Goal: Understand process/instructions: Learn how to perform a task or action

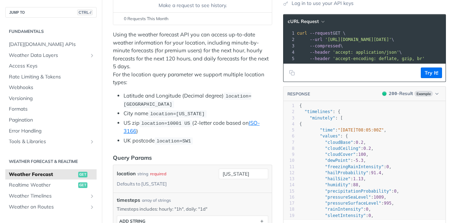
scroll to position [112, 0]
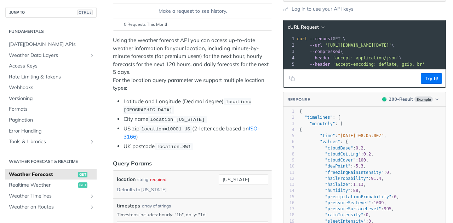
click at [377, 85] on footer "Try It!" at bounding box center [364, 78] width 162 height 18
click at [289, 84] on button "Copy to clipboard" at bounding box center [292, 78] width 10 height 11
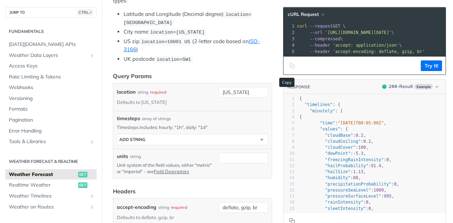
scroll to position [199, 0]
click at [262, 111] on div "timesteps array of strings Timesteps includes: hourly: "1h", daily: "1d" timest…" at bounding box center [192, 130] width 158 height 38
click at [248, 92] on input "[US_STATE]" at bounding box center [244, 92] width 50 height 11
type input "n"
click at [232, 94] on input "athens" at bounding box center [244, 92] width 50 height 11
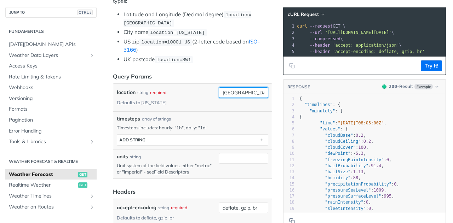
click at [236, 94] on input "athens" at bounding box center [244, 92] width 50 height 11
click at [150, 100] on div "Defaults to [US_STATE]" at bounding box center [142, 103] width 50 height 10
click at [236, 93] on input "athens" at bounding box center [244, 92] width 50 height 11
type input "a"
click at [150, 125] on p "Timesteps includes: hourly: "1h", daily: "1d"" at bounding box center [192, 128] width 151 height 6
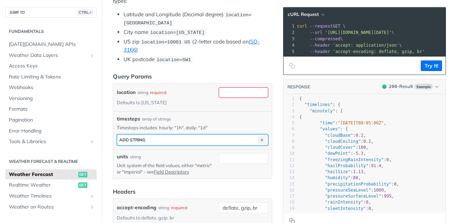
click at [258, 137] on icon "button" at bounding box center [262, 140] width 8 height 8
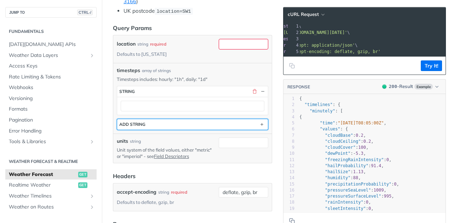
scroll to position [0, 0]
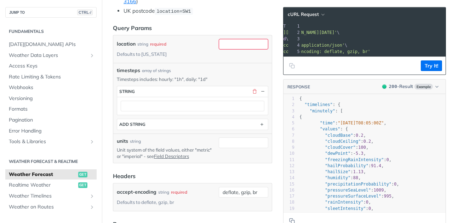
click at [181, 77] on p "Timesteps includes: hourly: "1h", daily: "1d"" at bounding box center [192, 79] width 151 height 6
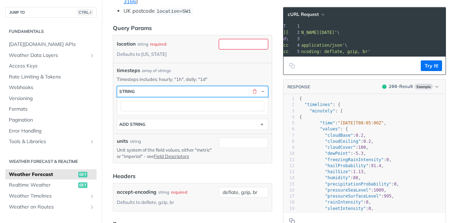
click at [187, 86] on button "string" at bounding box center [192, 91] width 151 height 11
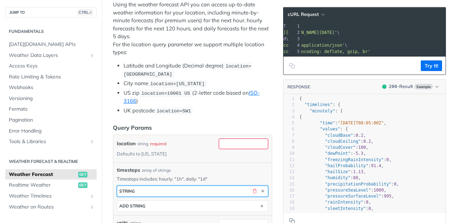
scroll to position [166, 0]
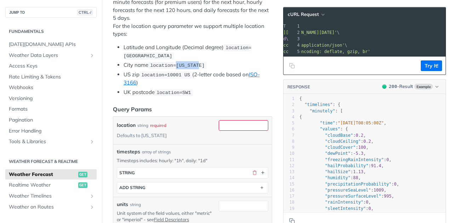
drag, startPoint x: 176, startPoint y: 63, endPoint x: 196, endPoint y: 63, distance: 20.2
click at [196, 63] on span "location=[US_STATE]" at bounding box center [177, 65] width 54 height 5
click at [229, 125] on input "location" at bounding box center [244, 125] width 50 height 11
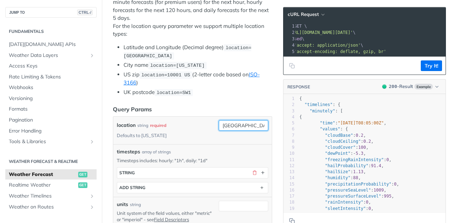
type input "athens"
click at [211, 205] on div "units string Unit system of the field values, either "metric" or "imperial" - s…" at bounding box center [192, 212] width 151 height 22
click at [353, 32] on span "'https://api.tomorrow.io/v4/weather/forecast?location=athens&timesteps='" at bounding box center [319, 32] width 67 height 5
click at [190, 157] on p "Timesteps includes: hourly: "1h", daily: "1d"" at bounding box center [192, 160] width 151 height 6
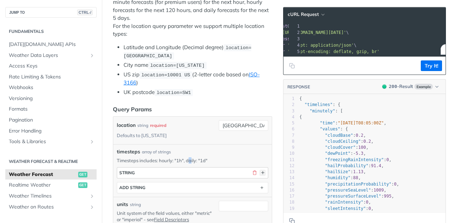
click at [259, 172] on button "button" at bounding box center [262, 173] width 6 height 6
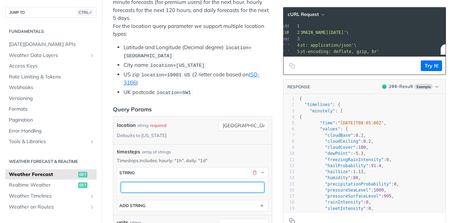
click at [218, 185] on input "text" at bounding box center [193, 187] width 144 height 11
type input "1h"
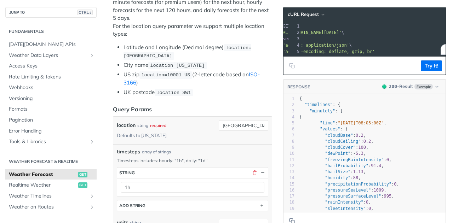
scroll to position [473, 0]
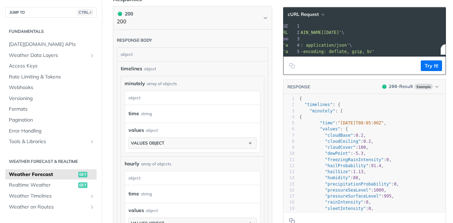
click at [151, 110] on div "time string" at bounding box center [189, 114] width 122 height 11
click at [142, 111] on div "string" at bounding box center [146, 114] width 11 height 10
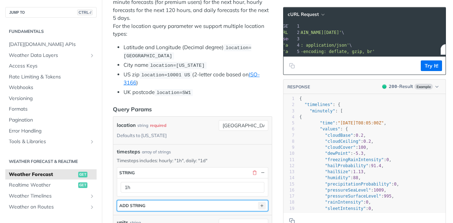
click at [258, 203] on icon "button" at bounding box center [262, 206] width 8 height 8
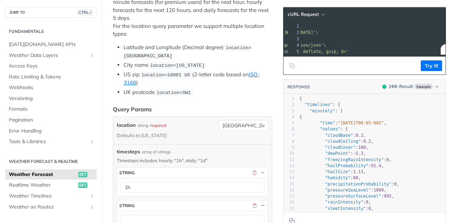
scroll to position [0, 81]
click at [259, 203] on button "button" at bounding box center [262, 206] width 6 height 6
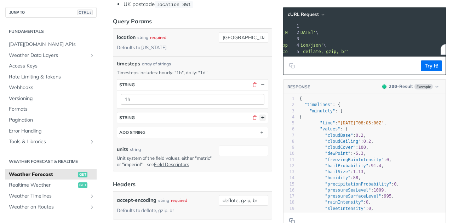
scroll to position [250, 0]
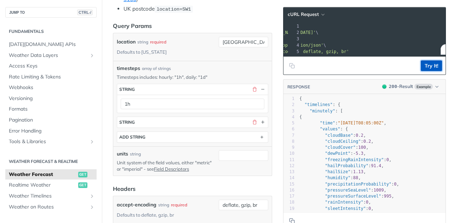
click at [429, 69] on button "Try It!" at bounding box center [431, 65] width 21 height 11
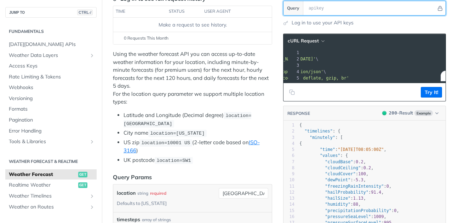
click at [350, 7] on input "text" at bounding box center [370, 8] width 131 height 14
paste input "2TB41WspMr7zl9S4ukSNWxaScA4ZOLQN"
type input "2TB41WspMr7zl9S4ukSNWxaScA4ZOLQN"
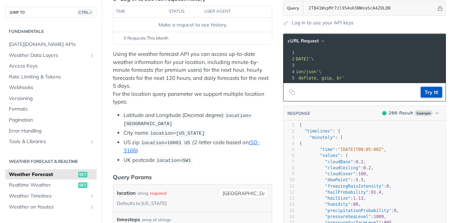
click at [428, 96] on button "Try It!" at bounding box center [431, 92] width 21 height 11
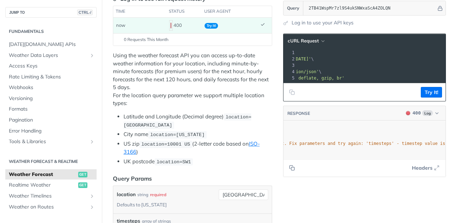
scroll to position [0, 60]
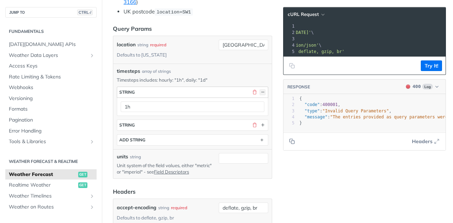
click at [259, 89] on button "button" at bounding box center [262, 92] width 6 height 6
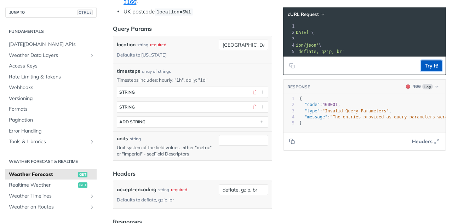
click at [427, 71] on button "Try It!" at bounding box center [431, 65] width 21 height 11
click at [423, 35] on pre "--url 'https://api.tomorrow.io/v4/weather/forecast?location=athens&timesteps=1h…" at bounding box center [377, 32] width 324 height 6
click at [423, 36] on pre "--compressed \" at bounding box center [377, 39] width 324 height 6
click at [421, 36] on pre "--compressed \" at bounding box center [418, 39] width 324 height 6
click at [425, 37] on pre "--compressed \" at bounding box center [418, 39] width 324 height 6
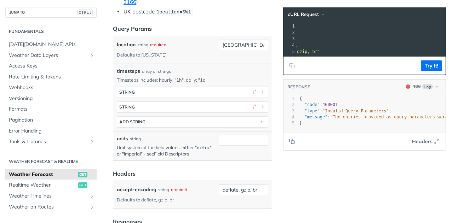
click at [287, 33] on span "'https://api.tomorrow.io/v4/weather/forecast?location=athens&timesteps=1h&times…" at bounding box center [253, 32] width 67 height 5
click at [304, 44] on pre "--header 'accept: application/json' \" at bounding box center [364, 45] width 324 height 6
click at [298, 31] on span "'https://api.tomorrow.io/v4/weather/forecast?location=athens&timesteps=1h&times…" at bounding box center [264, 32] width 67 height 5
click at [48, 174] on span "Weather Forecast" at bounding box center [43, 174] width 68 height 7
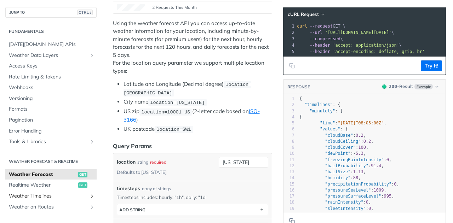
click at [40, 199] on span "Weather Timelines" at bounding box center [48, 196] width 79 height 7
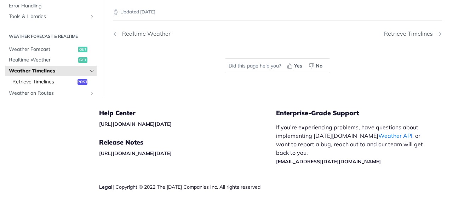
click at [52, 82] on span "Retrieve Timelines" at bounding box center [43, 82] width 63 height 7
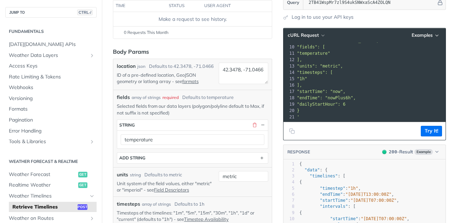
click at [365, 82] on pre "]," at bounding box center [402, 85] width 215 height 6
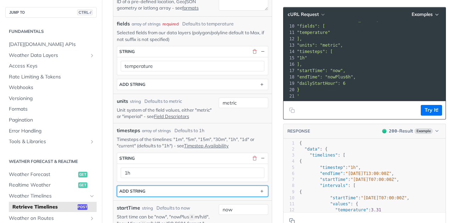
click at [241, 188] on button "ADD string" at bounding box center [192, 191] width 151 height 11
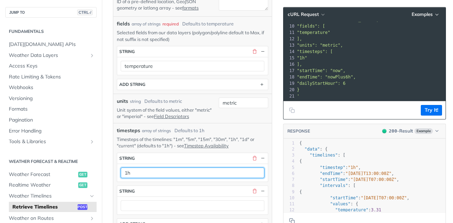
click at [240, 177] on input "1h" at bounding box center [193, 173] width 144 height 11
type input "1"
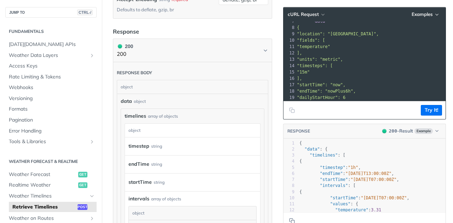
scroll to position [975, 0]
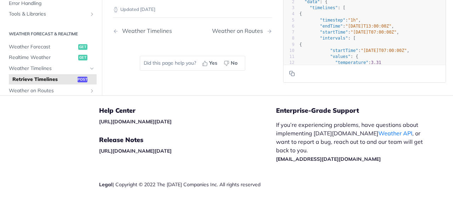
type input "15m"
